Goal: Task Accomplishment & Management: Use online tool/utility

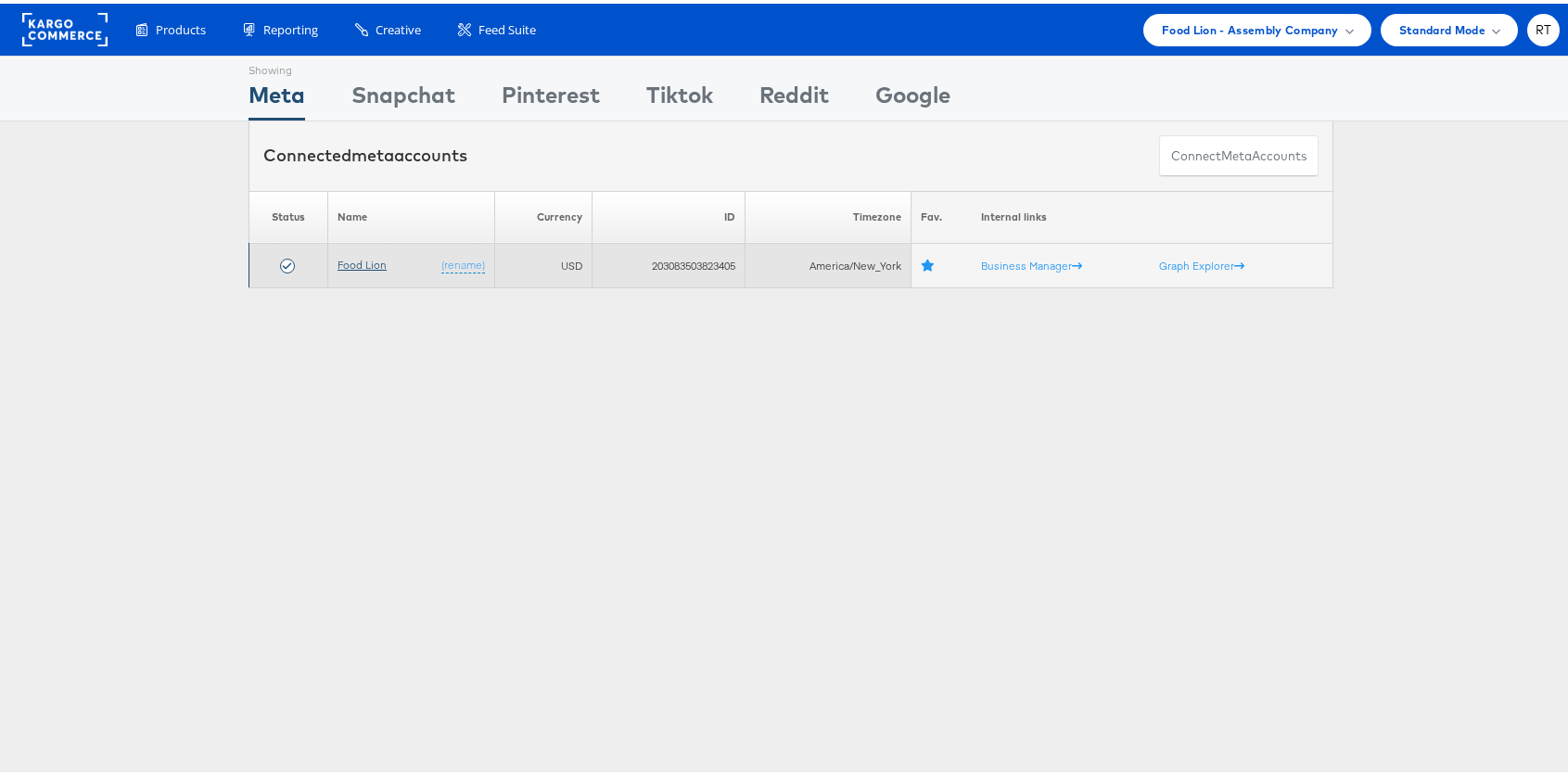
click at [360, 262] on link "Food Lion" at bounding box center [362, 261] width 49 height 14
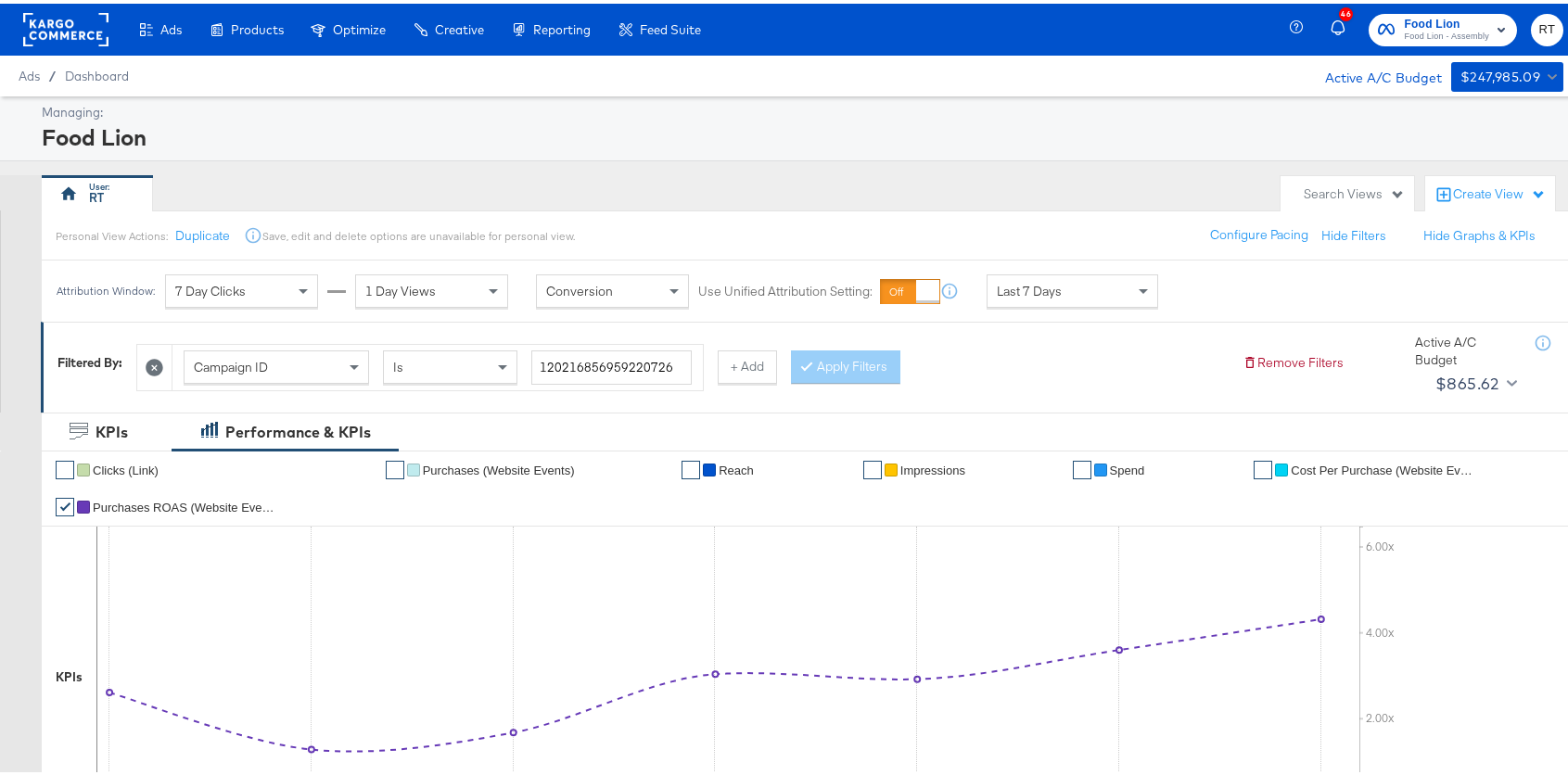
click at [628, 153] on div "Managing: Food Lion" at bounding box center [791, 124] width 1582 height 65
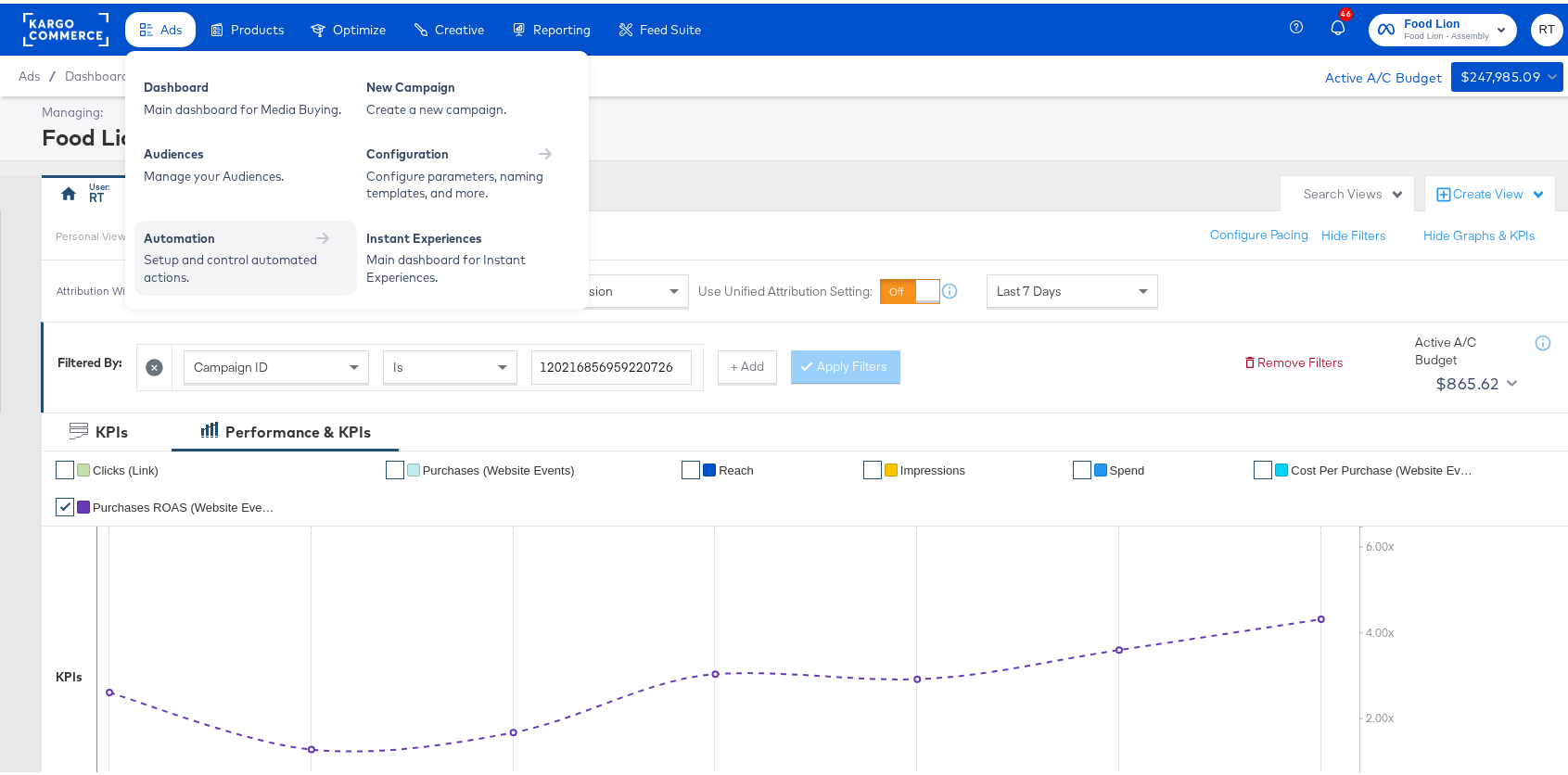
click at [234, 245] on div "Automation" at bounding box center [246, 237] width 204 height 23
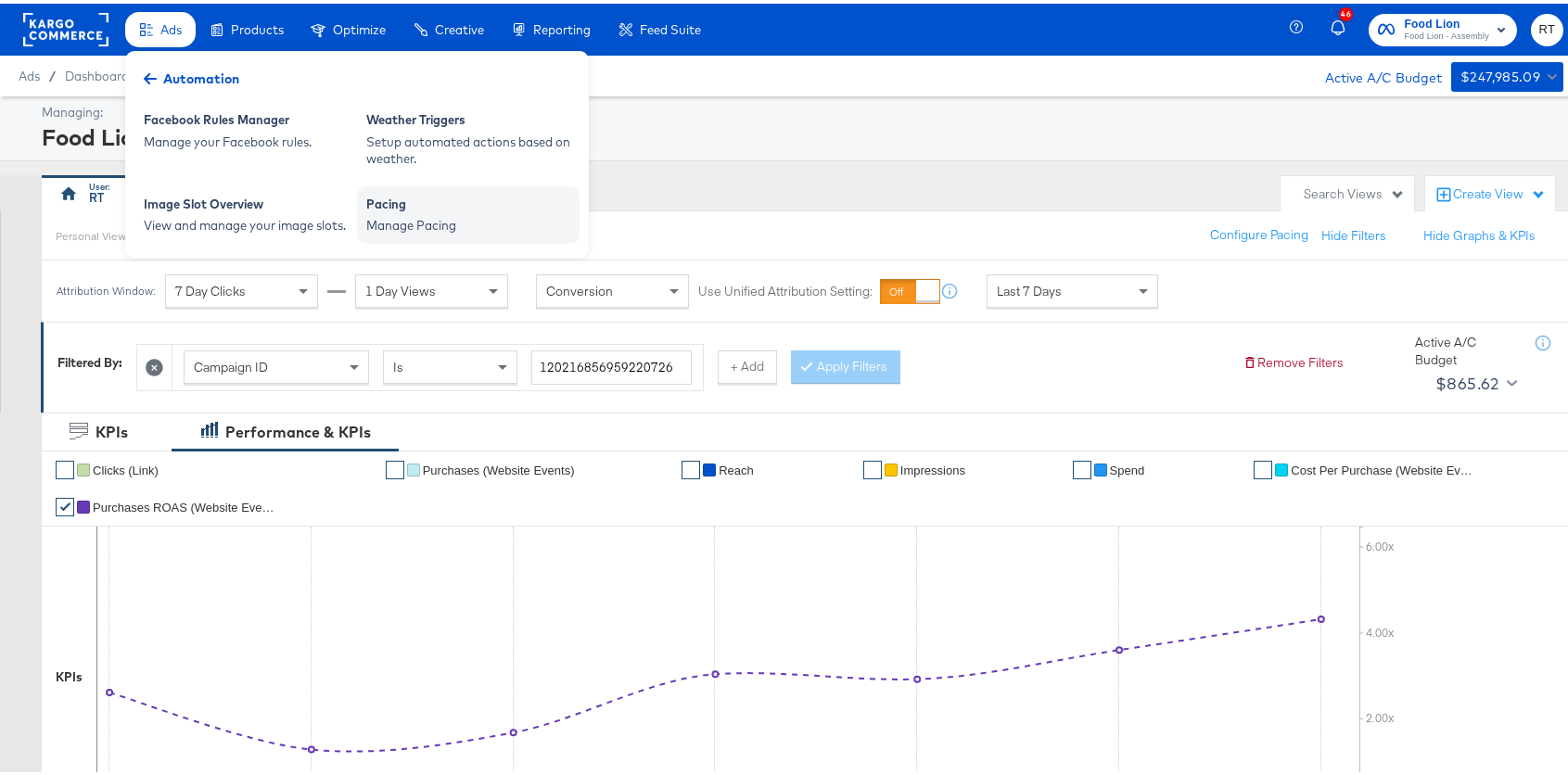
click at [491, 199] on div "Pacing" at bounding box center [468, 203] width 204 height 23
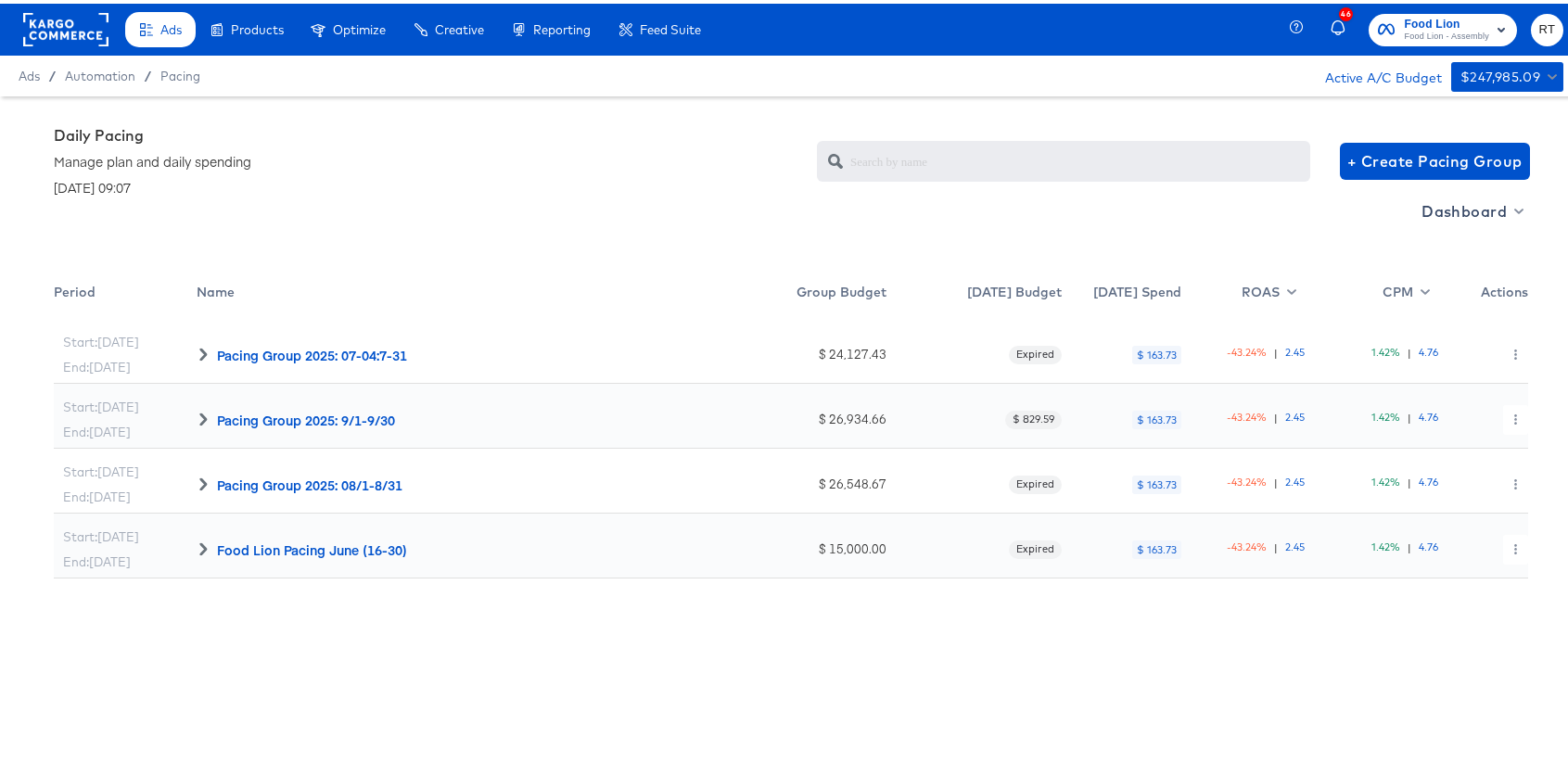
click at [1492, 222] on div "Dashboard" at bounding box center [790, 231] width 1474 height 76
click at [1483, 204] on span "Dashboard" at bounding box center [1470, 208] width 99 height 26
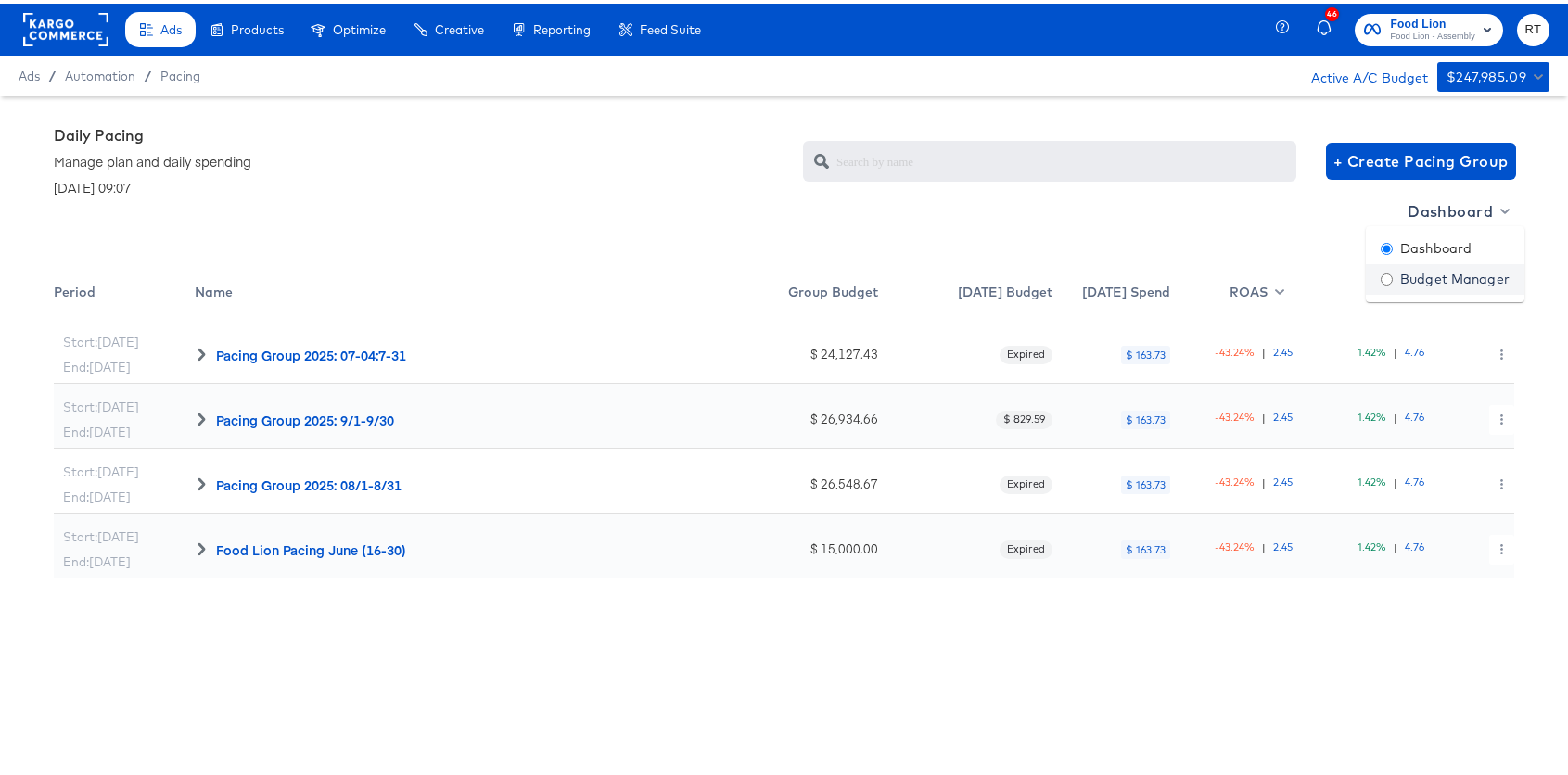
click at [1424, 277] on div "Budget Manager" at bounding box center [1445, 276] width 129 height 20
radio input "false"
radio input "true"
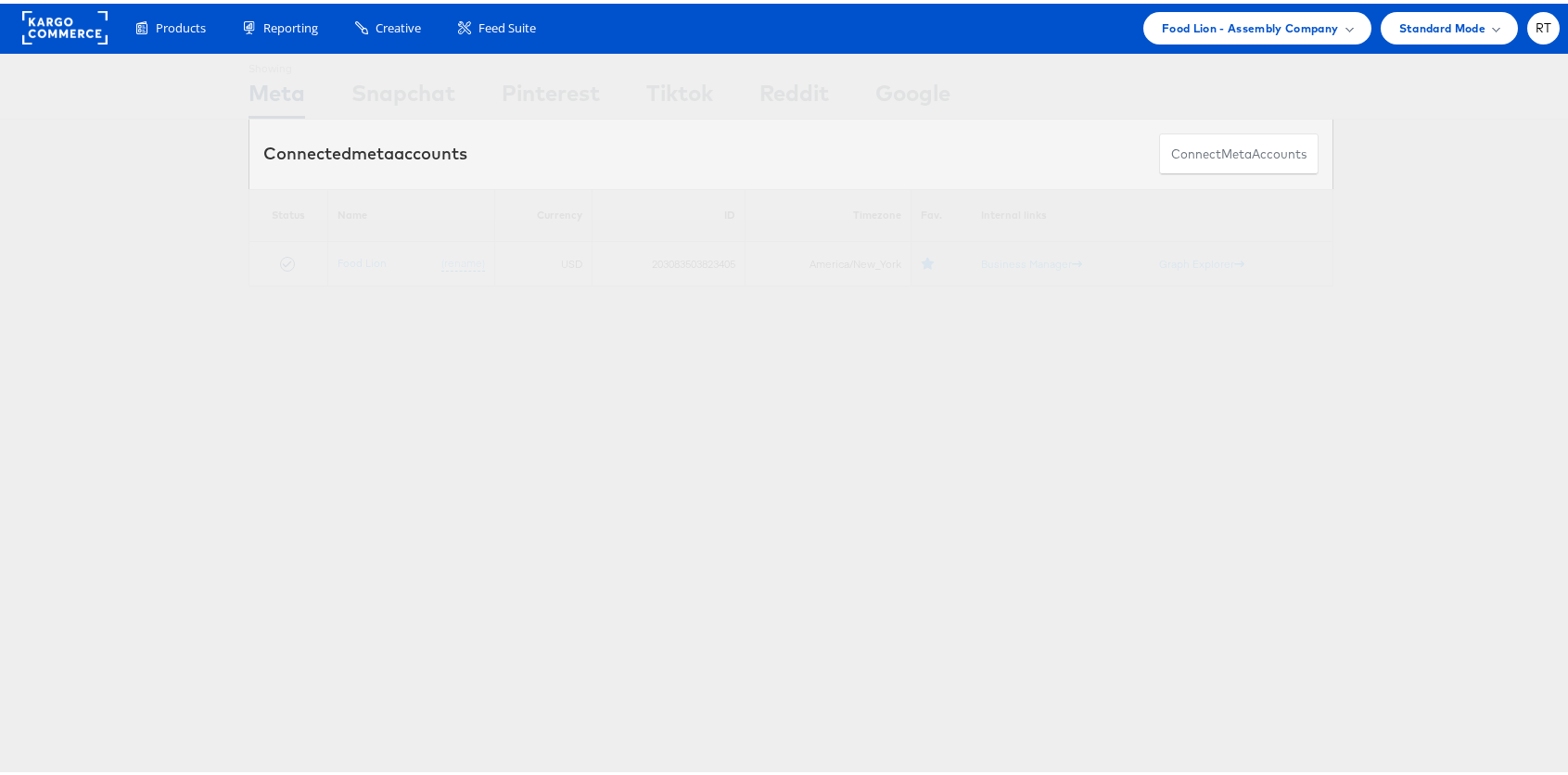
scroll to position [4, 0]
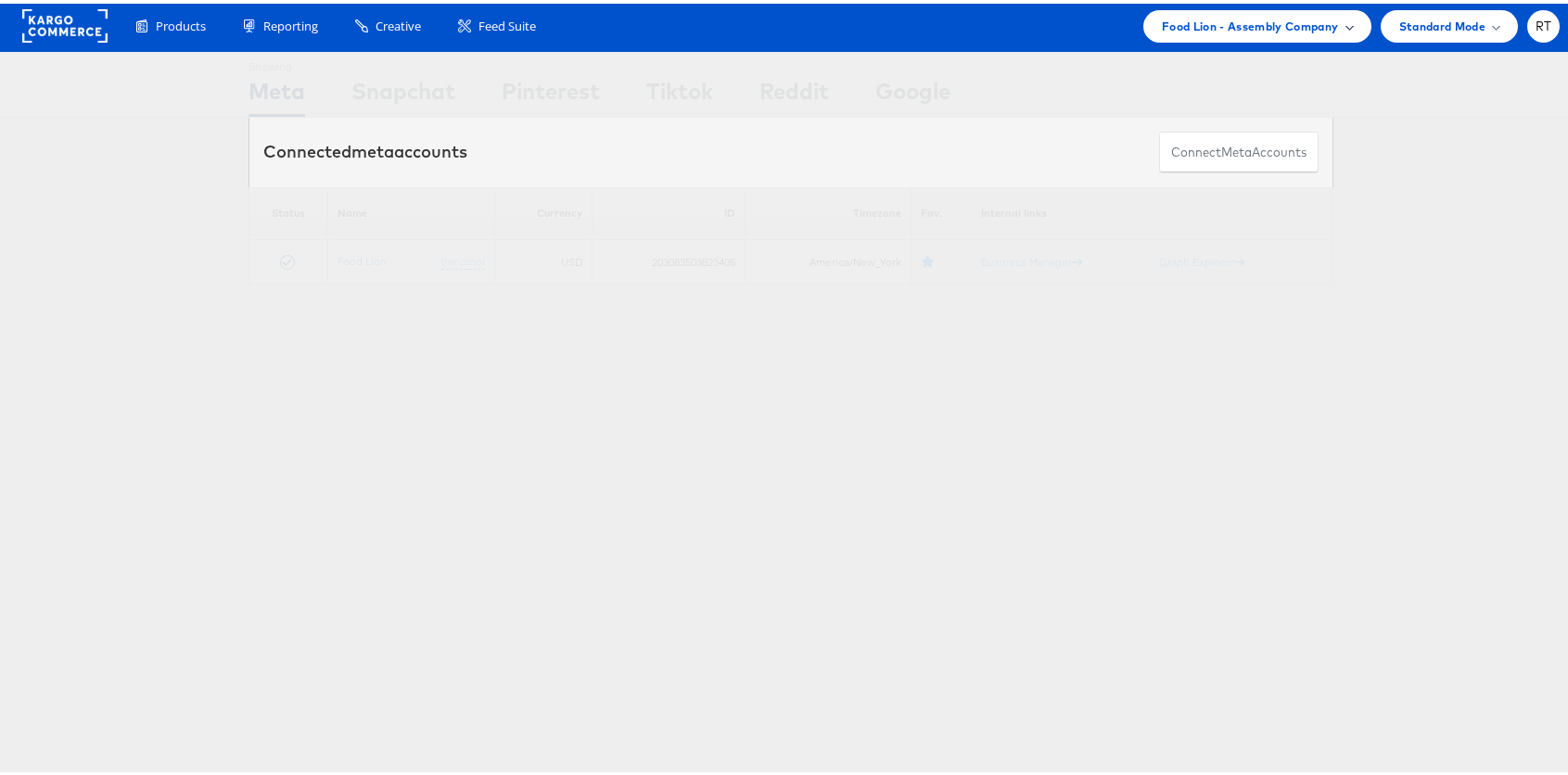
click at [1214, 18] on span "Food Lion - Assembly Company" at bounding box center [1251, 23] width 177 height 20
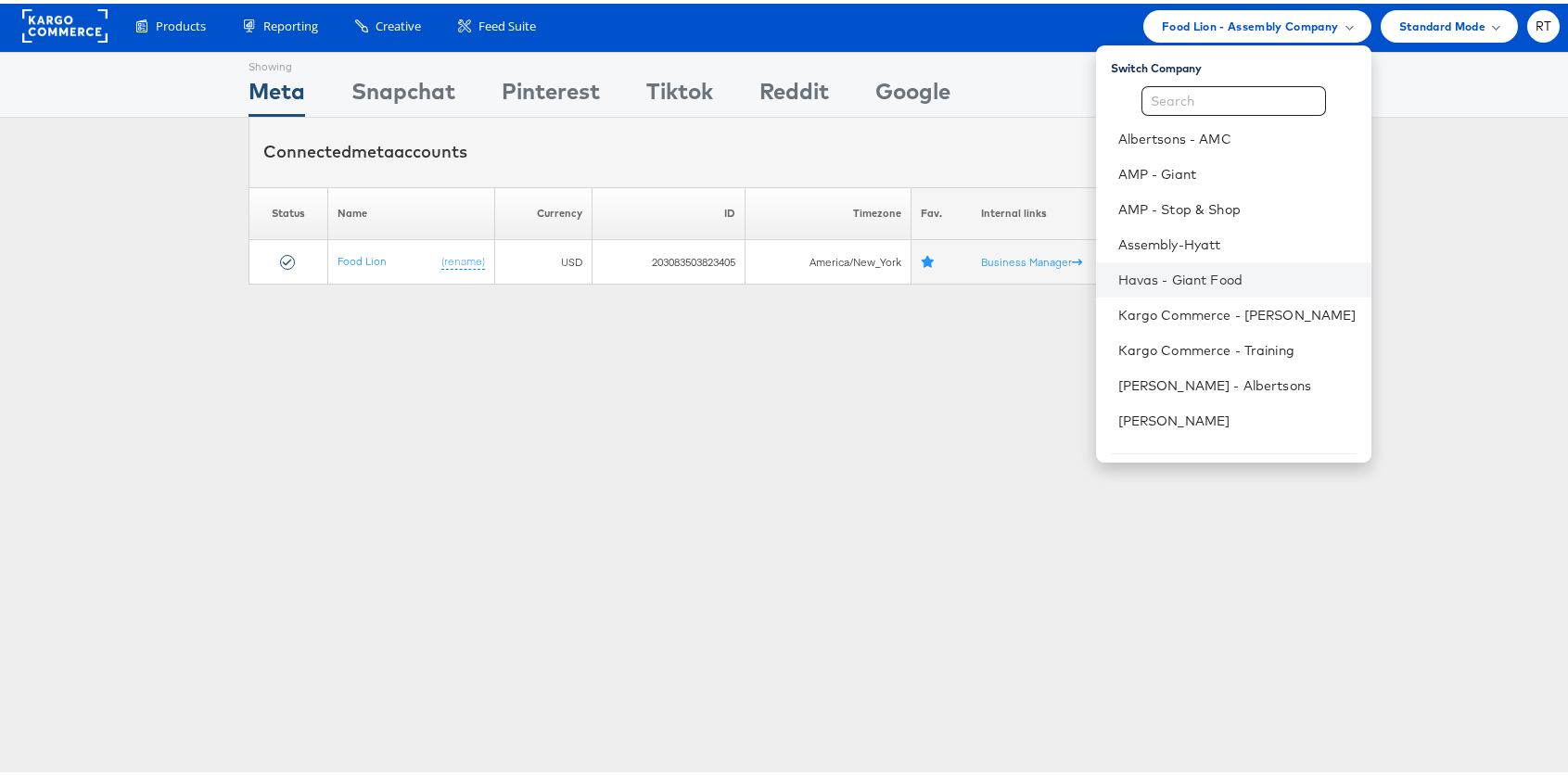
click at [1242, 265] on li "Havas - Giant Food" at bounding box center [1234, 276] width 275 height 35
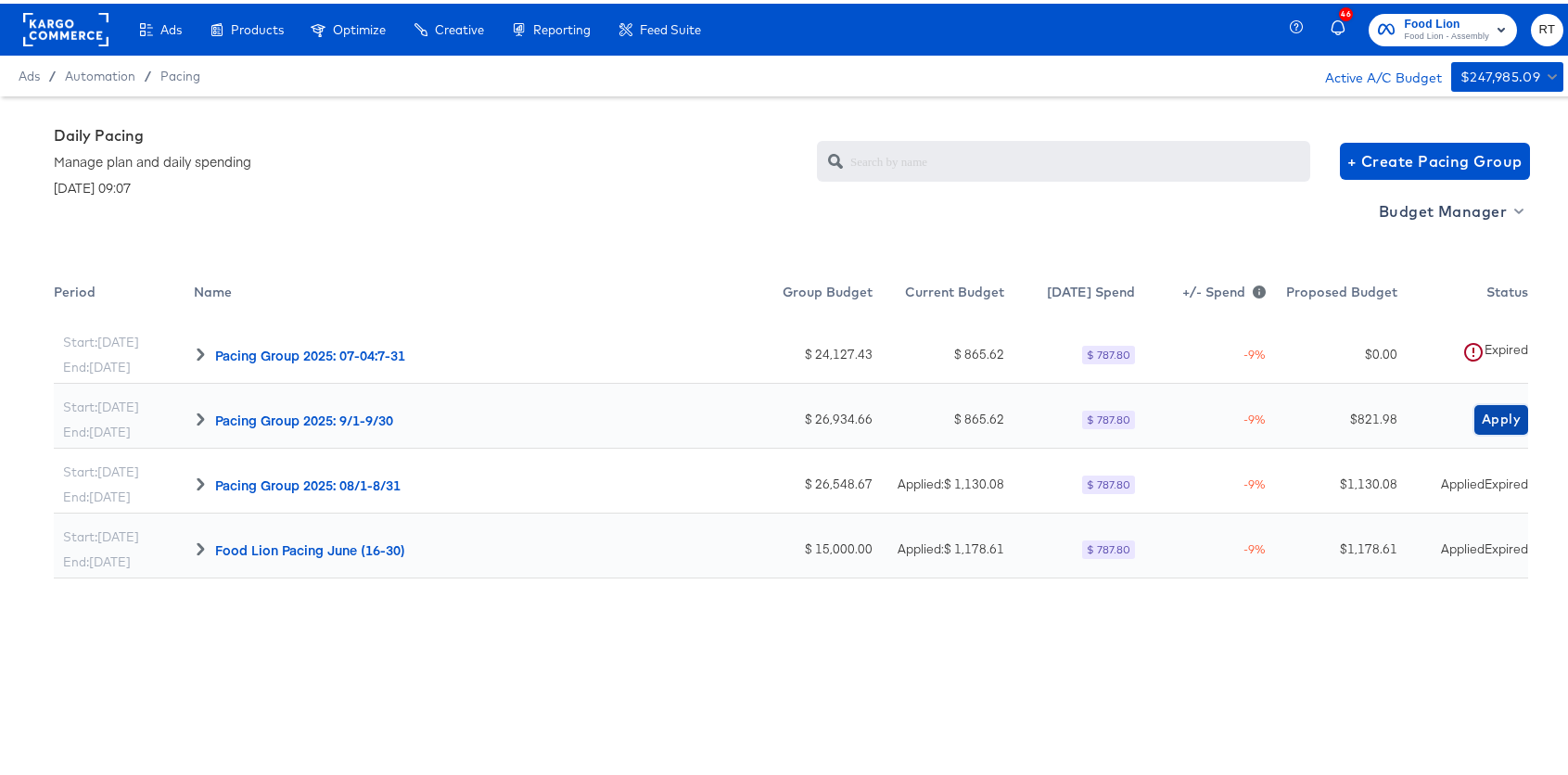
click at [1487, 418] on span "Apply" at bounding box center [1500, 415] width 39 height 24
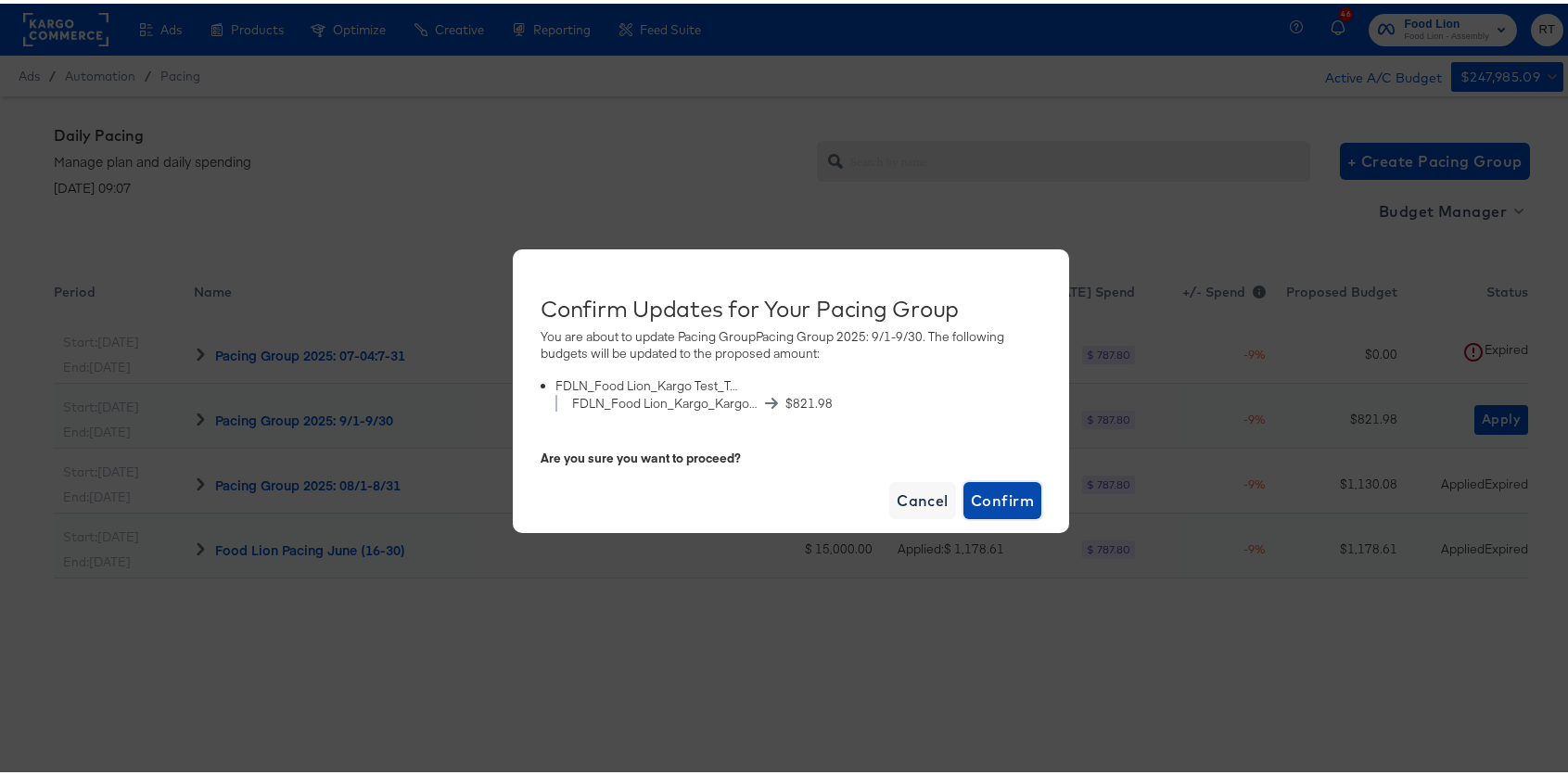
click at [1012, 494] on span "Confirm" at bounding box center [1002, 497] width 63 height 26
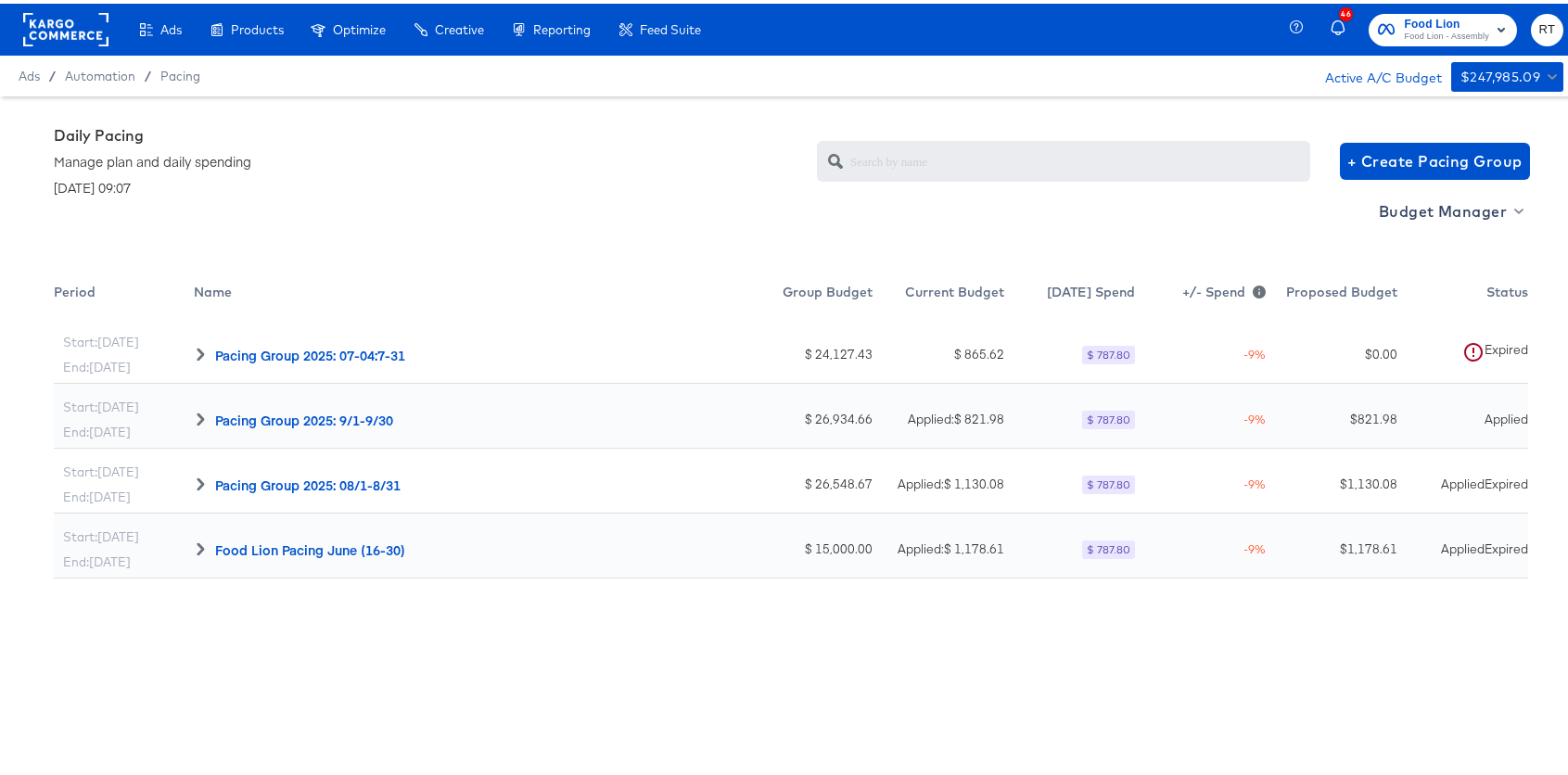
click at [60, 47] on div at bounding box center [66, 25] width 86 height 52
click at [61, 34] on rect at bounding box center [66, 25] width 86 height 33
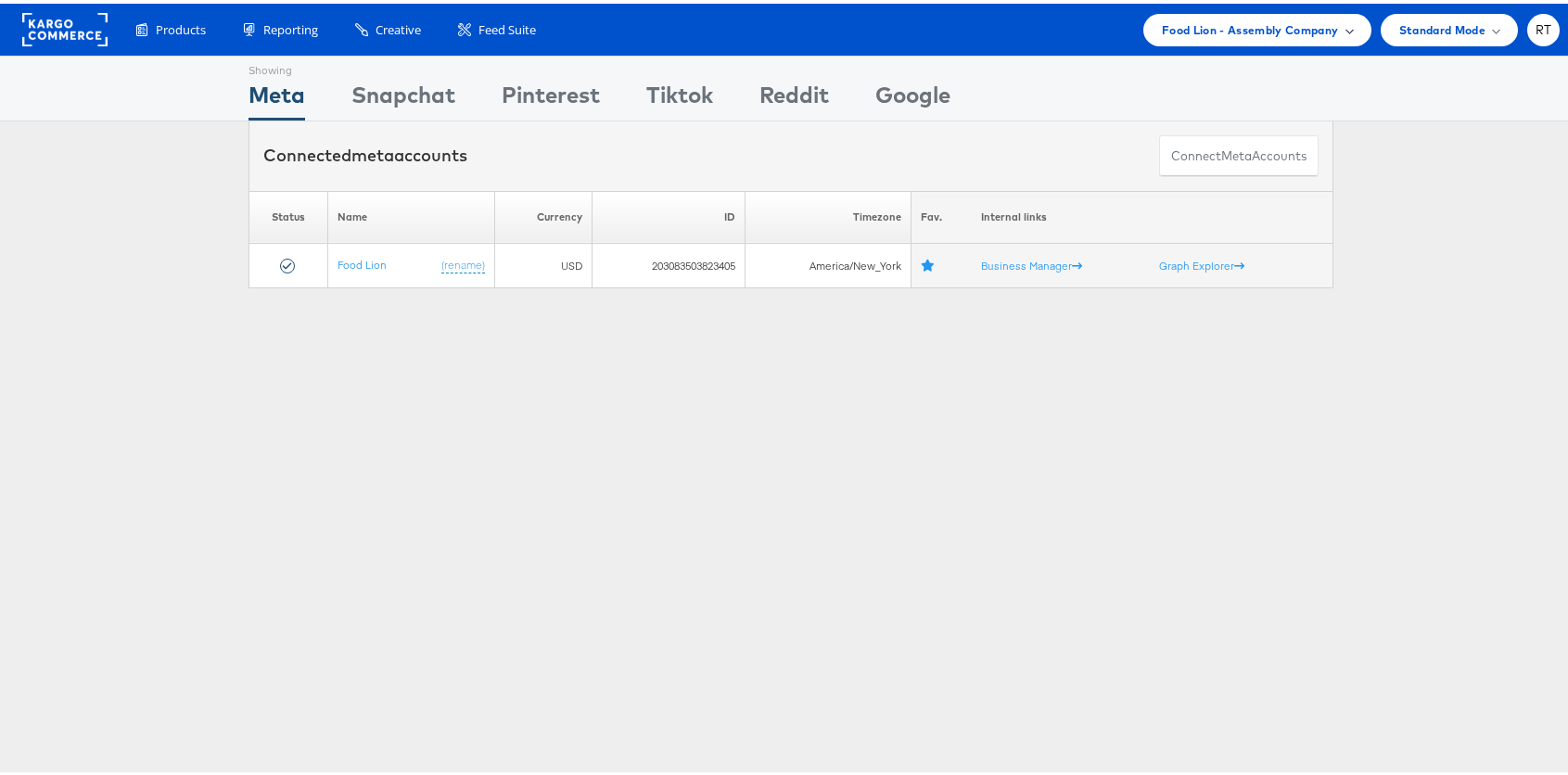
click at [1179, 30] on span "Food Lion - Assembly Company" at bounding box center [1251, 26] width 177 height 20
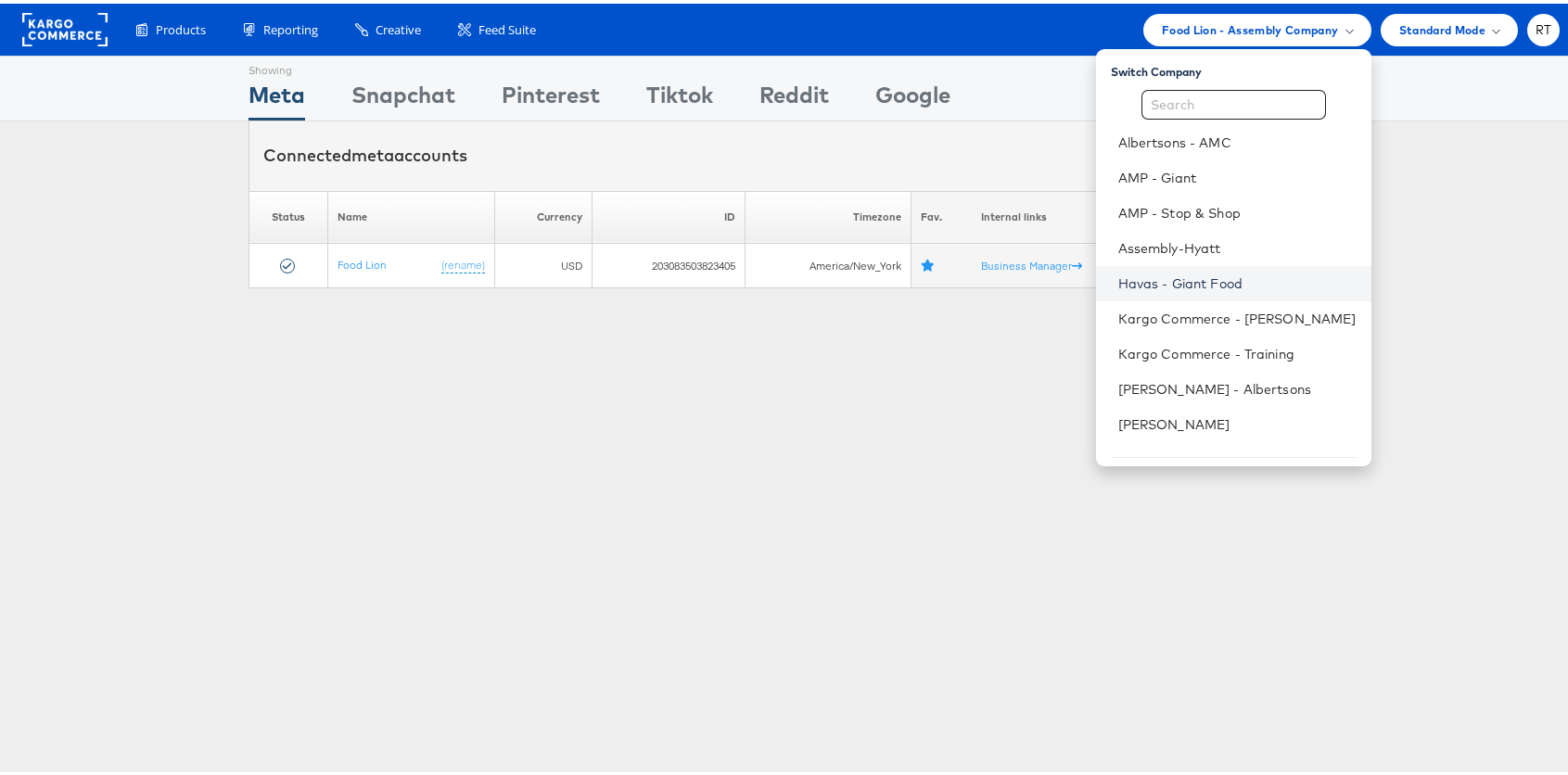
click at [1210, 285] on link "Havas - Giant Food" at bounding box center [1237, 280] width 238 height 19
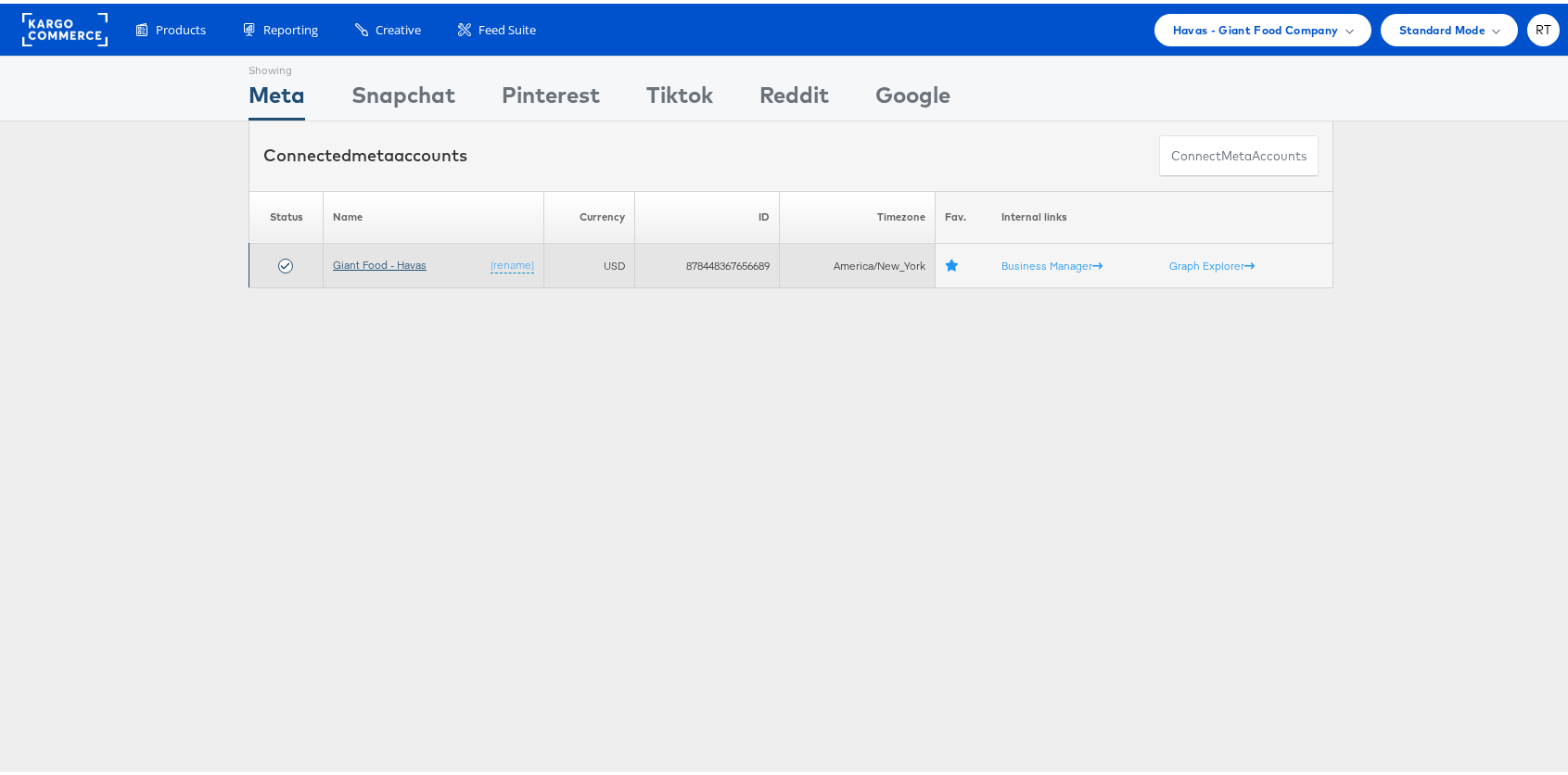
click at [384, 266] on link "Giant Food - Havas" at bounding box center [379, 261] width 93 height 14
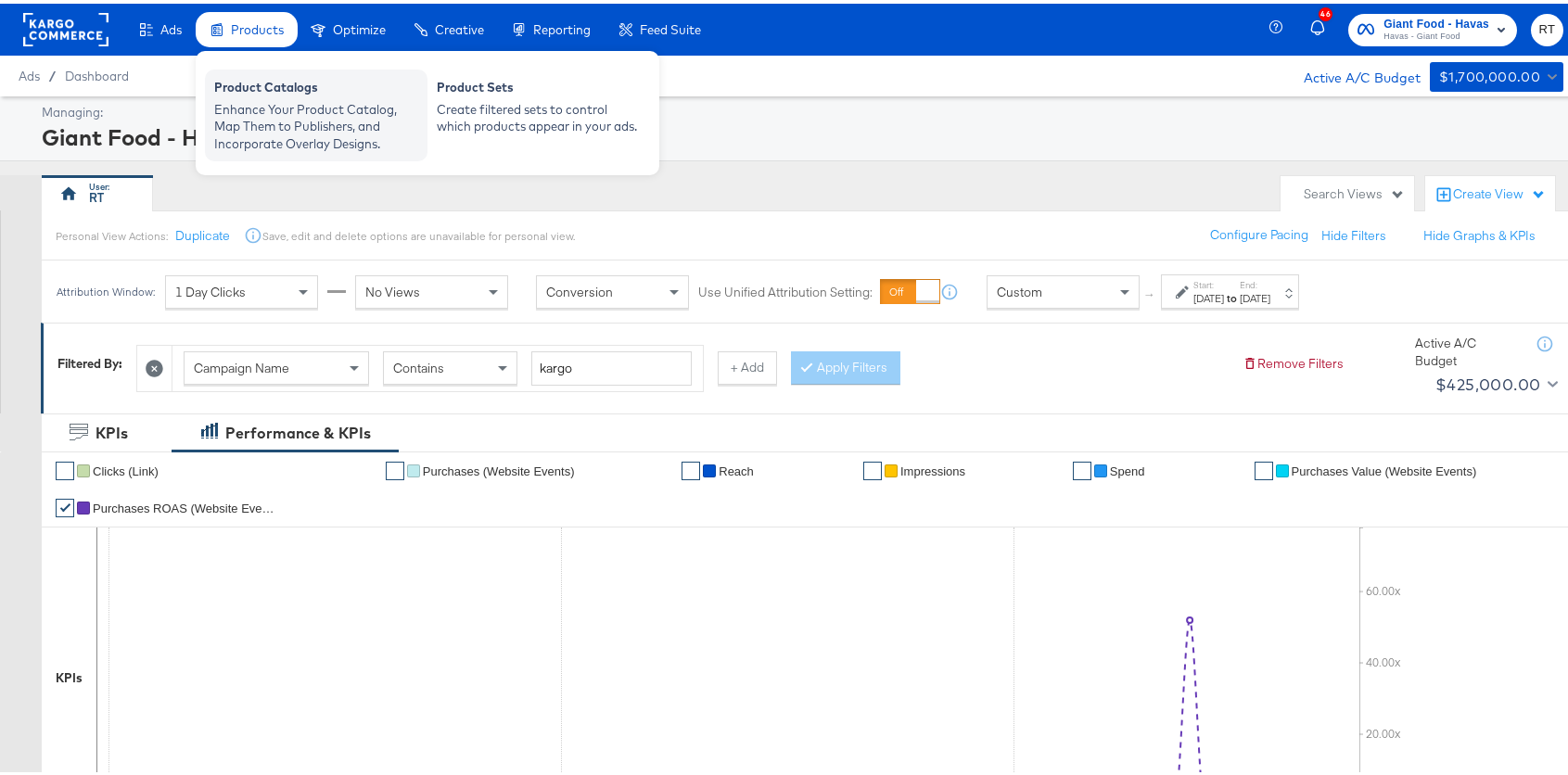
click at [261, 112] on div "Enhance Your Product Catalog, Map Them to Publishers, and Incorporate Overlay D…" at bounding box center [315, 122] width 204 height 52
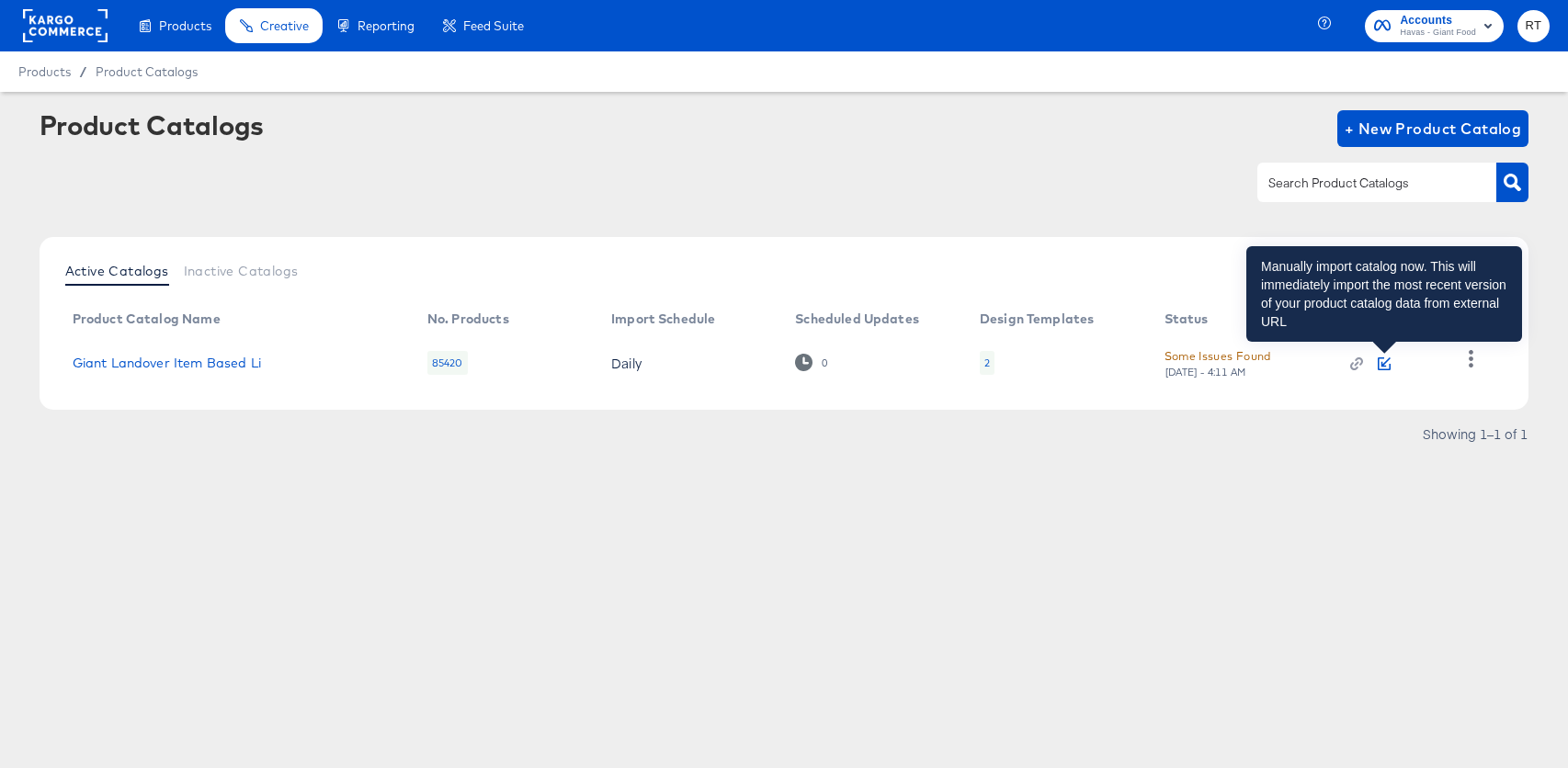
click at [1385, 358] on icon "button" at bounding box center [1384, 364] width 13 height 13
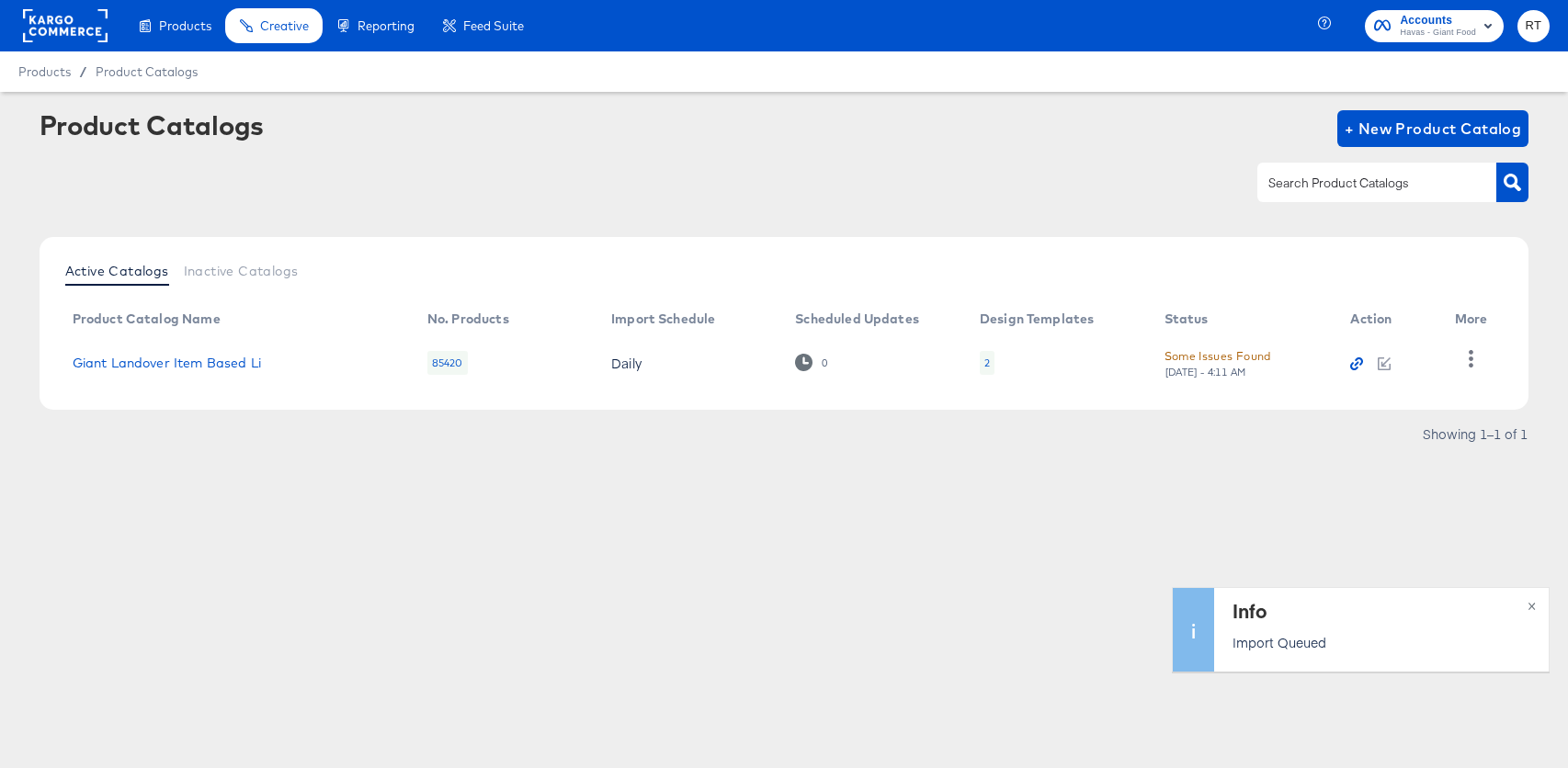
click at [1363, 364] on icon "button" at bounding box center [1356, 364] width 13 height 13
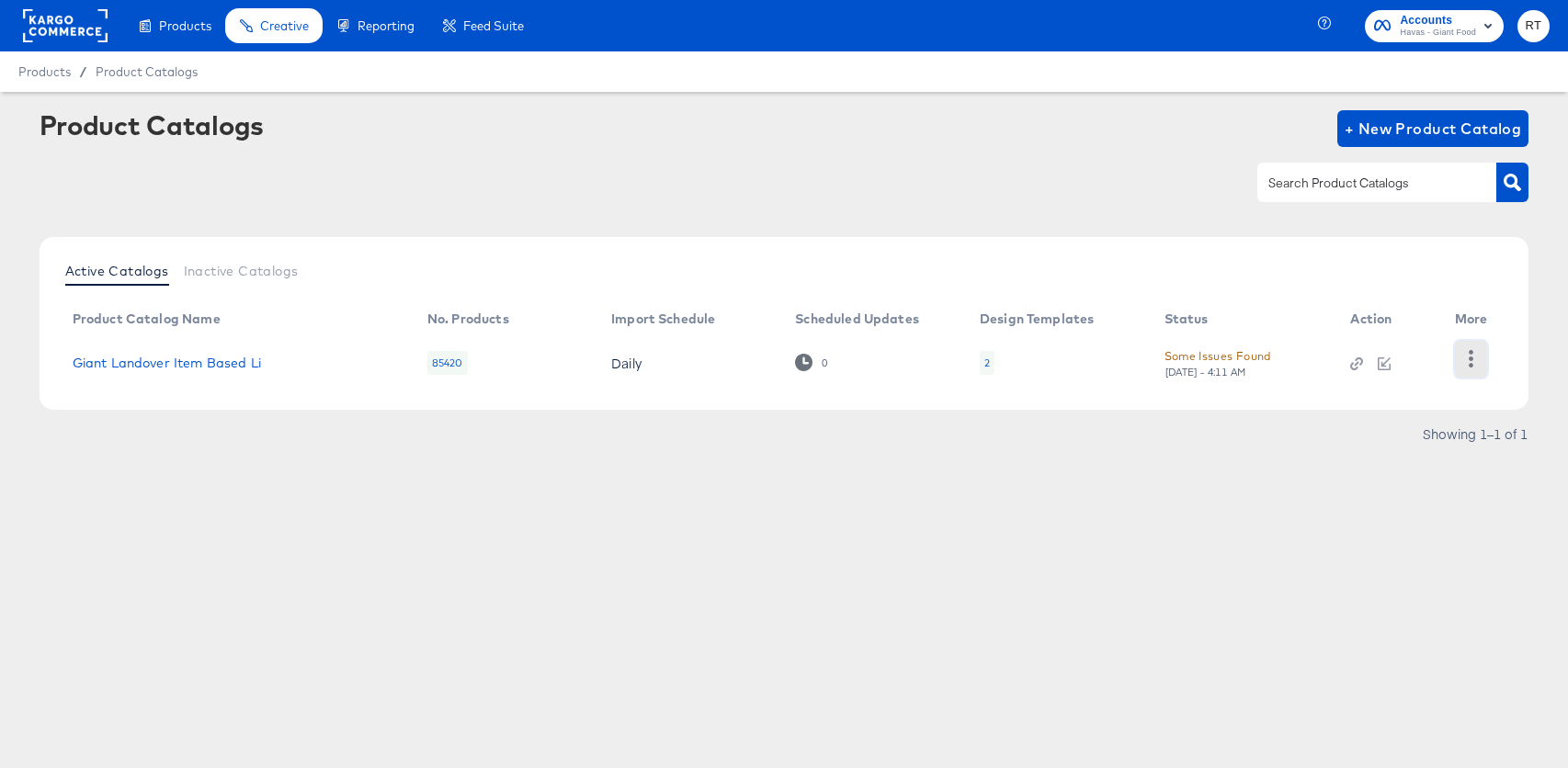
click at [1464, 371] on button "button" at bounding box center [1470, 358] width 32 height 36
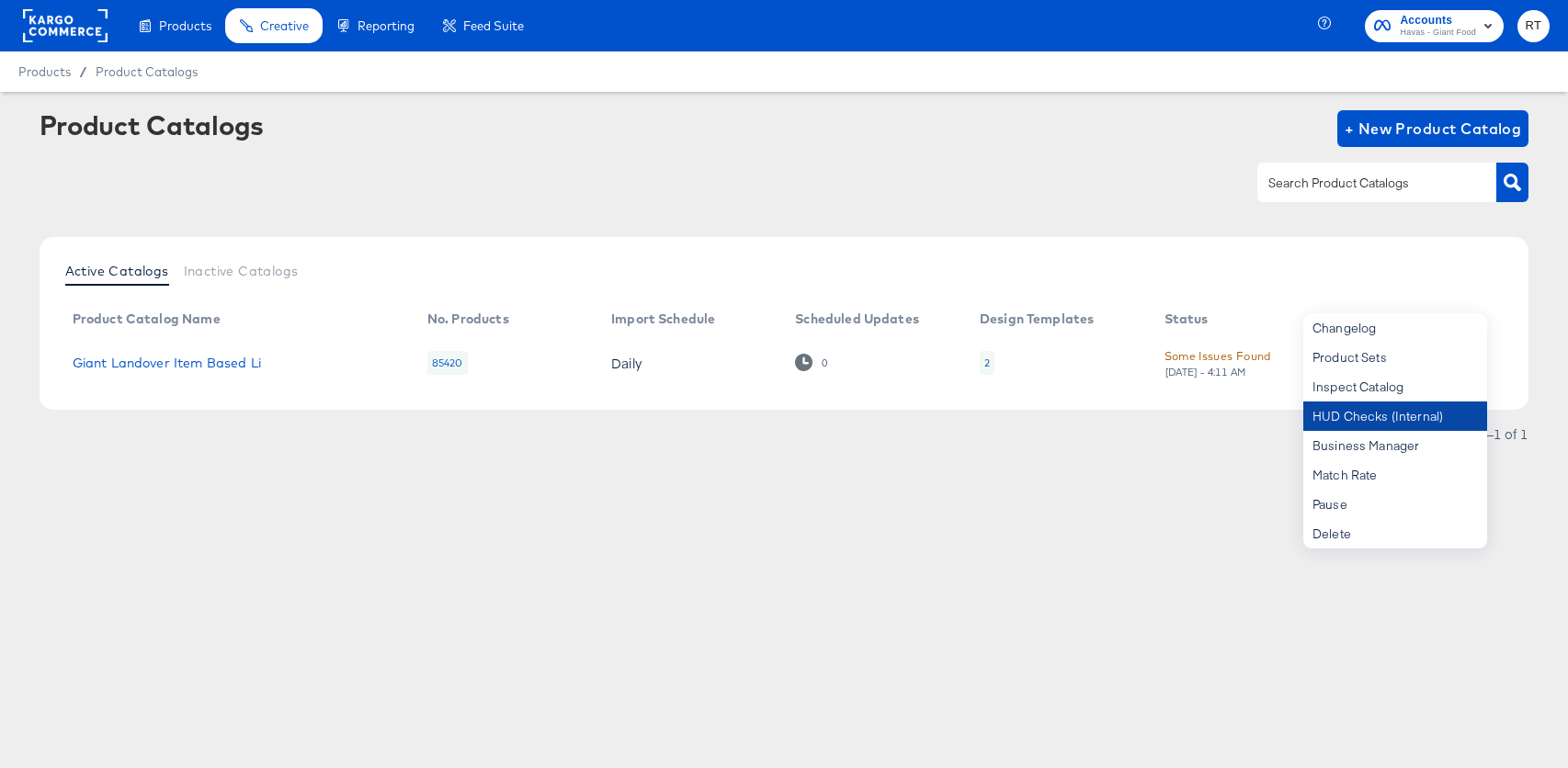
click at [1359, 418] on div "HUD Checks (Internal)" at bounding box center [1394, 416] width 184 height 30
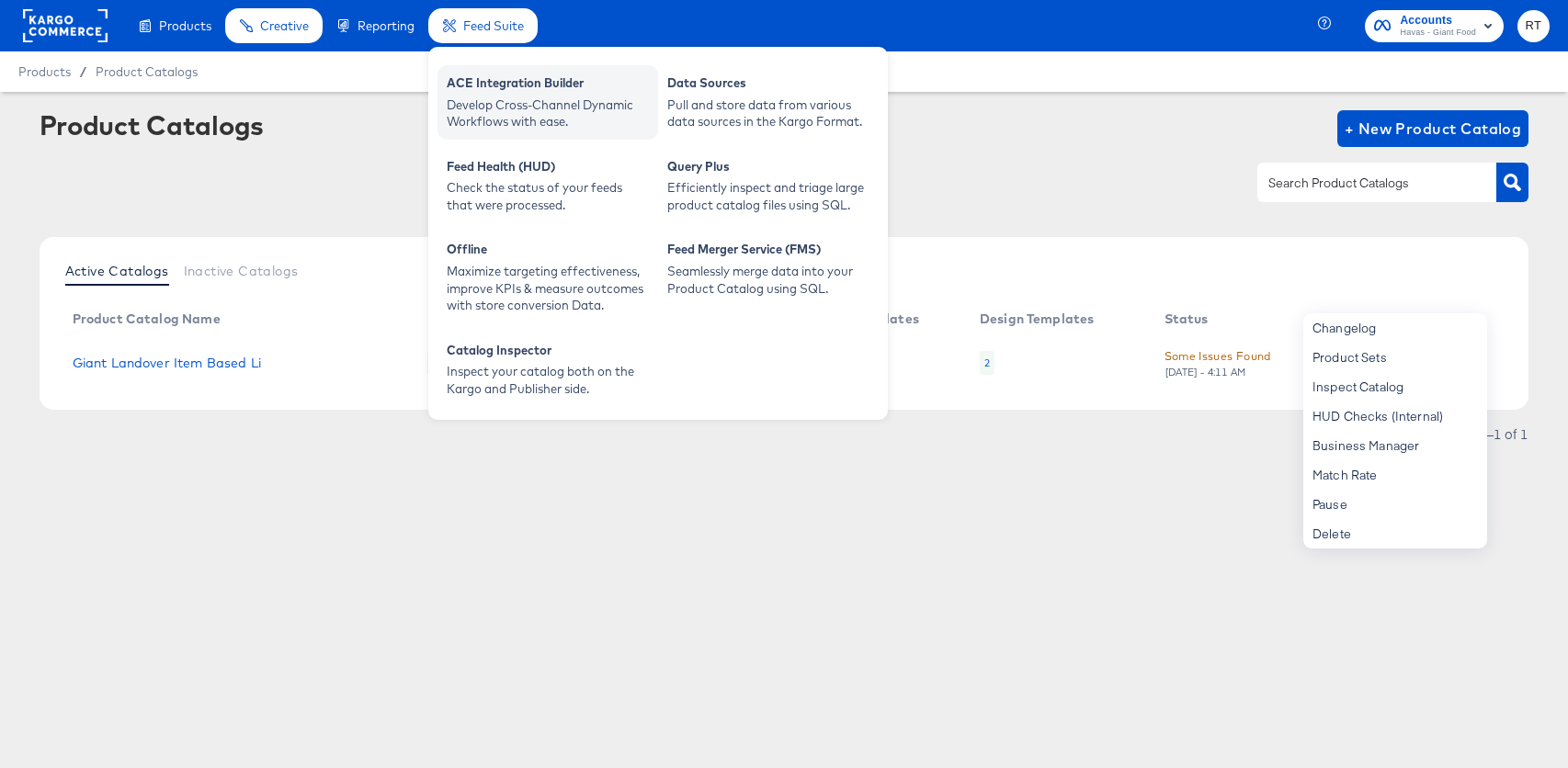
click at [540, 107] on div "Develop Cross-Channel Dynamic Workflows with ease." at bounding box center [547, 113] width 203 height 34
